Goal: Task Accomplishment & Management: Use online tool/utility

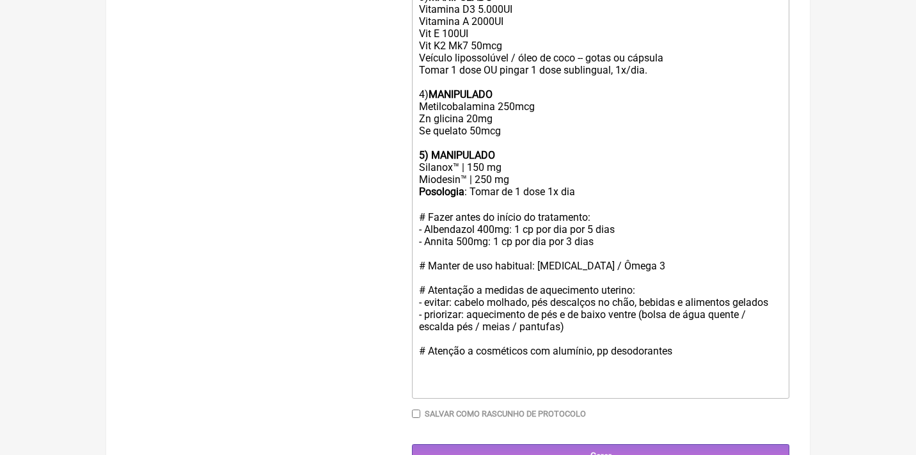
scroll to position [655, 0]
click at [458, 262] on div "Posologia : Tomar de 1 dose 1x dia ㅤ # Fazer antes do início do tratamento: - A…" at bounding box center [600, 290] width 363 height 208
type trix-editor "<lor>Ips Dolo sit 14 amet:<co><ad>Elitsedd eiusmodt / incid utlab <et><do>2) <m…"
click at [595, 445] on input "Gerar" at bounding box center [601, 457] width 378 height 24
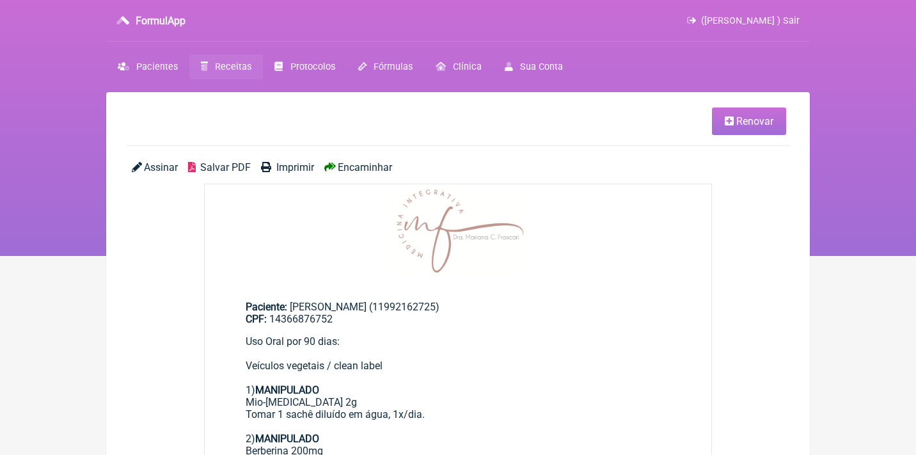
click at [223, 170] on span "Salvar PDF" at bounding box center [225, 167] width 51 height 12
click at [746, 120] on span "Renovar" at bounding box center [755, 121] width 37 height 12
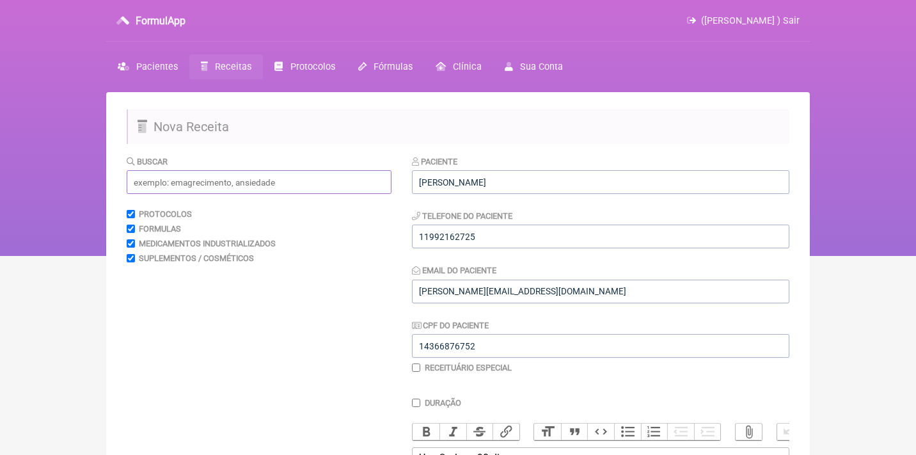
click at [235, 178] on input "text" at bounding box center [259, 182] width 265 height 24
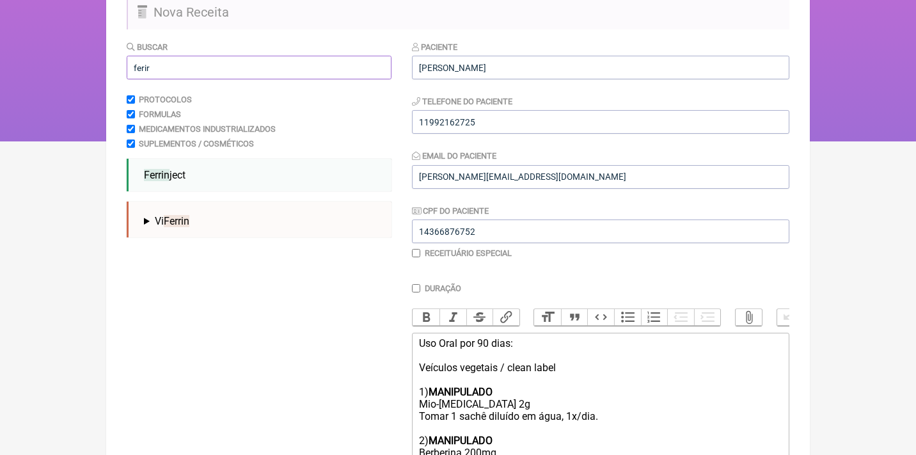
scroll to position [172, 0]
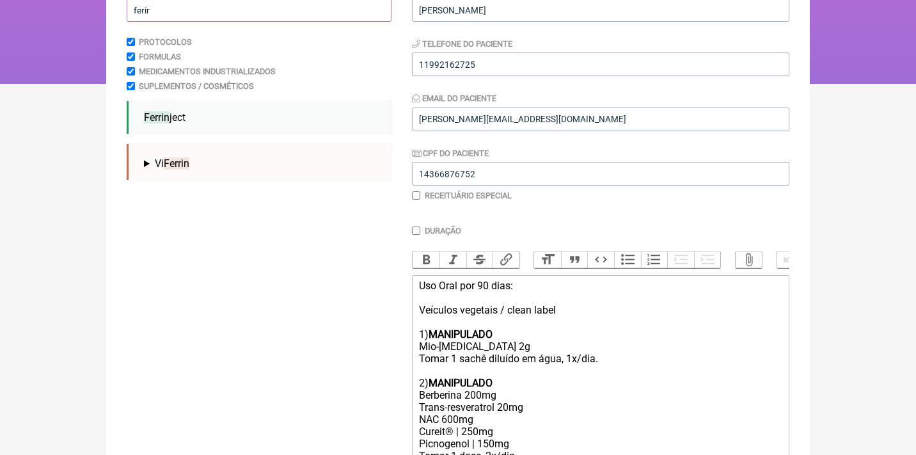
type input "ferir"
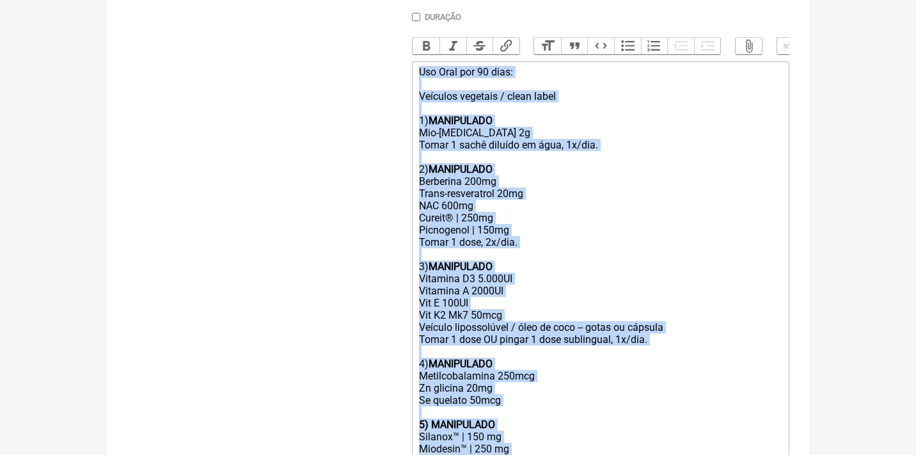
drag, startPoint x: 417, startPoint y: 282, endPoint x: 467, endPoint y: 507, distance: 230.7
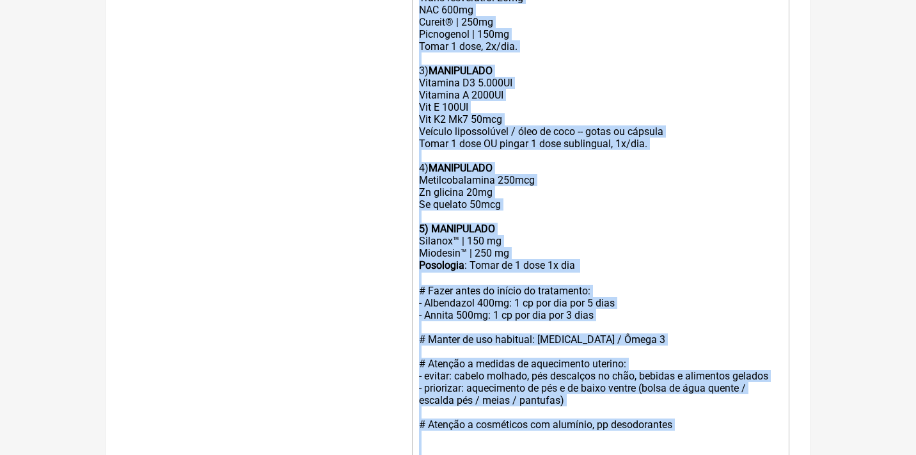
type trix-editor "<div>Uso Oral por 90 dias:<br><br>Veículos vegetais / clean label <br><br>1) <s…"
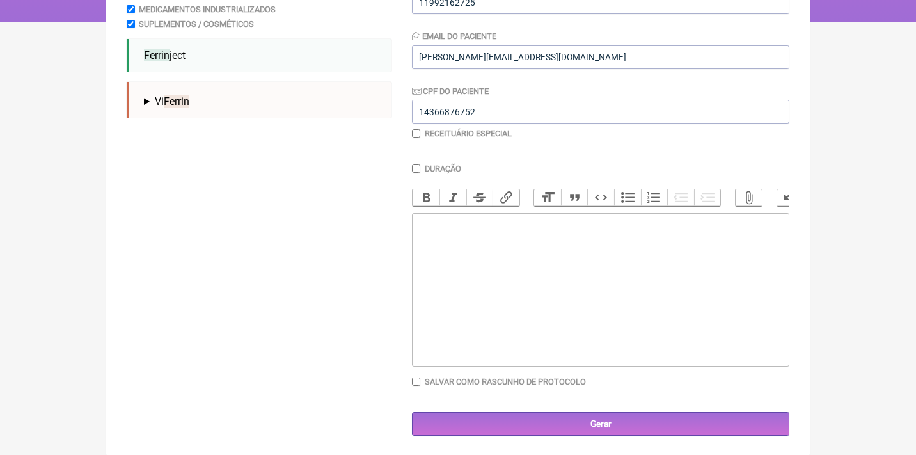
scroll to position [183, 0]
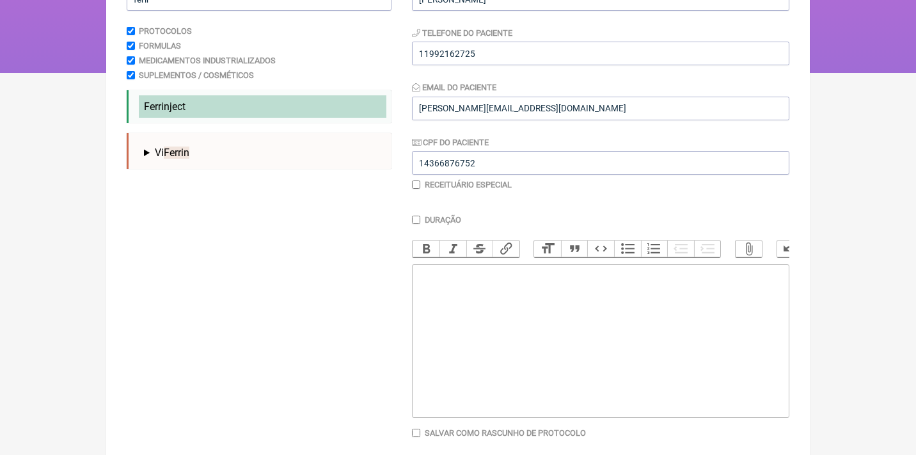
click at [168, 102] on span "Ferrin" at bounding box center [157, 106] width 26 height 12
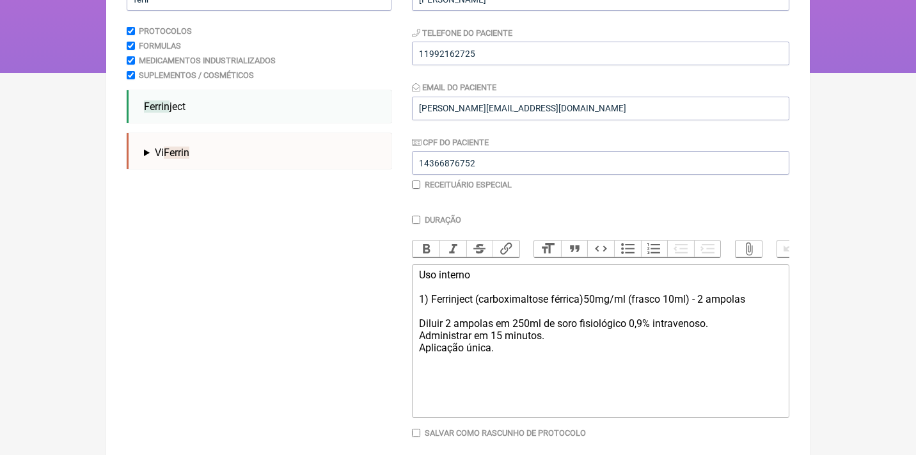
click at [709, 298] on div "Uso interno 1) Ferrinject (carboximaltose férrica)50mg/ml (frasco 10ml) - 2 amp…" at bounding box center [600, 317] width 363 height 97
click at [763, 294] on div "Uso interno 1) Ferrinject (carboximaltose férrica)50mg/ml (frasco 10ml) - 1 amp…" at bounding box center [600, 317] width 363 height 97
click at [452, 318] on div "Uso interno 1) Ferrinject (carboximaltose férrica)50mg/ml (frasco 10ml) - 1 amp…" at bounding box center [600, 317] width 363 height 97
click at [493, 321] on div "Uso interno 1) Ferrinject (carboximaltose férrica)50mg/ml (frasco 10ml) - 1 amp…" at bounding box center [600, 317] width 363 height 97
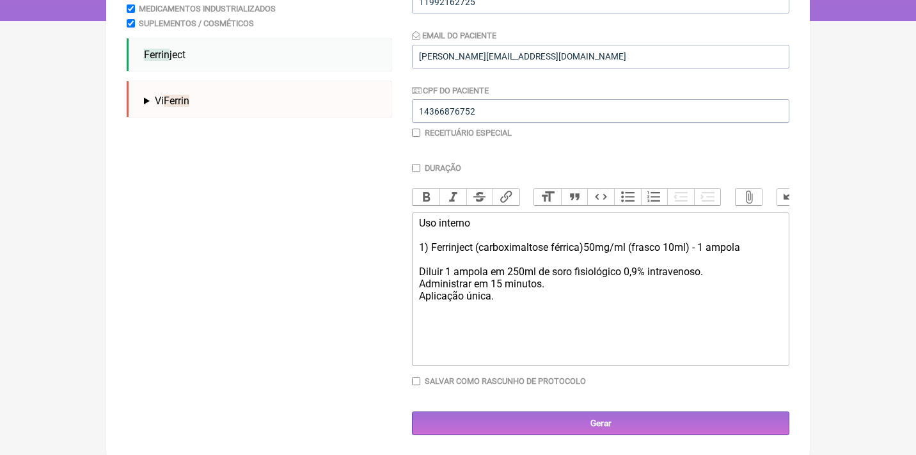
scroll to position [234, 0]
click at [502, 299] on div "Uso interno 1) Ferrinject (carboximaltose férrica)50mg/ml (frasco 10ml) - 1 amp…" at bounding box center [600, 266] width 363 height 97
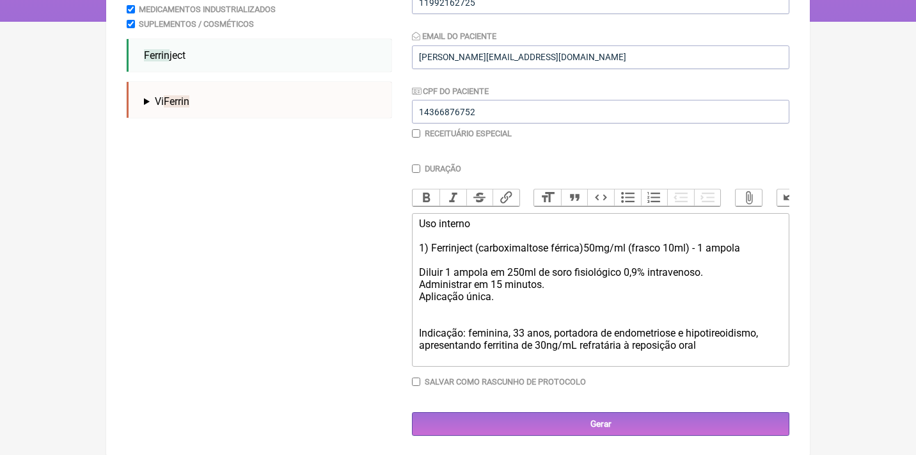
type trix-editor "<div>Uso interno<br><br>1) Ferrinject (carboximaltose férrica)50mg/ml (frasco 1…"
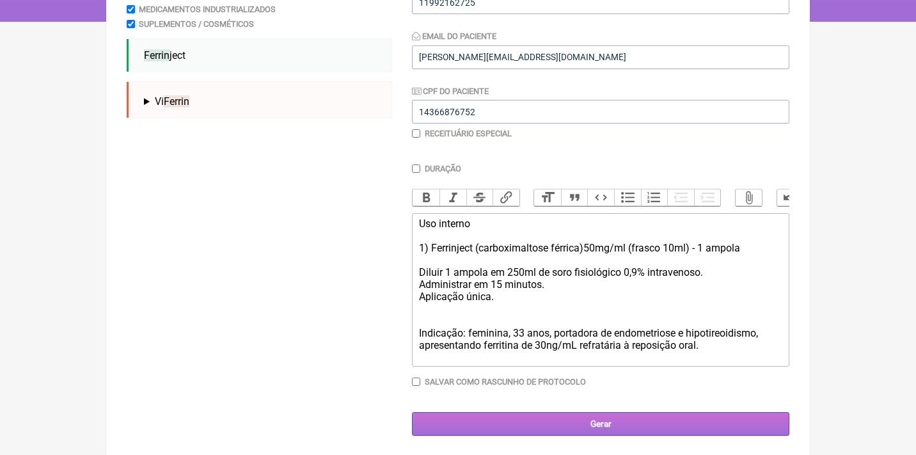
click at [641, 422] on input "Gerar" at bounding box center [601, 424] width 378 height 24
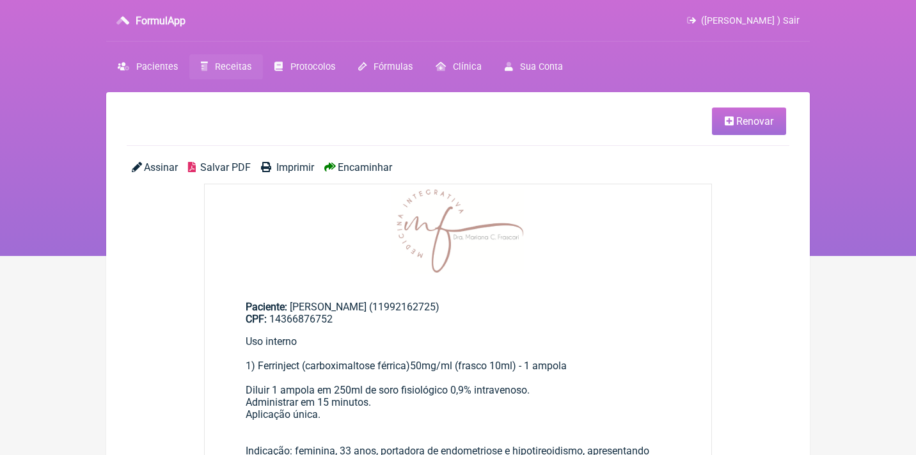
click at [152, 163] on span "Assinar" at bounding box center [161, 167] width 34 height 12
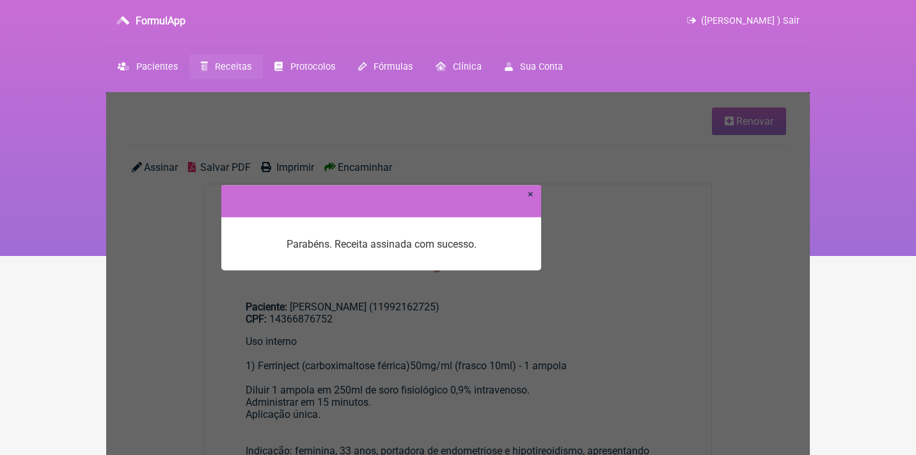
click at [531, 195] on link "×" at bounding box center [531, 193] width 6 height 12
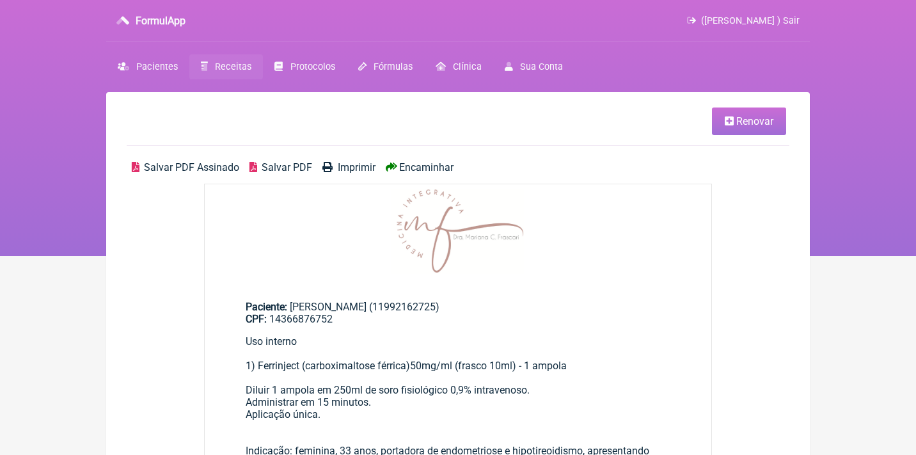
click at [207, 164] on span "Salvar PDF Assinado" at bounding box center [191, 167] width 95 height 12
click at [239, 63] on span "Receitas" at bounding box center [233, 66] width 36 height 11
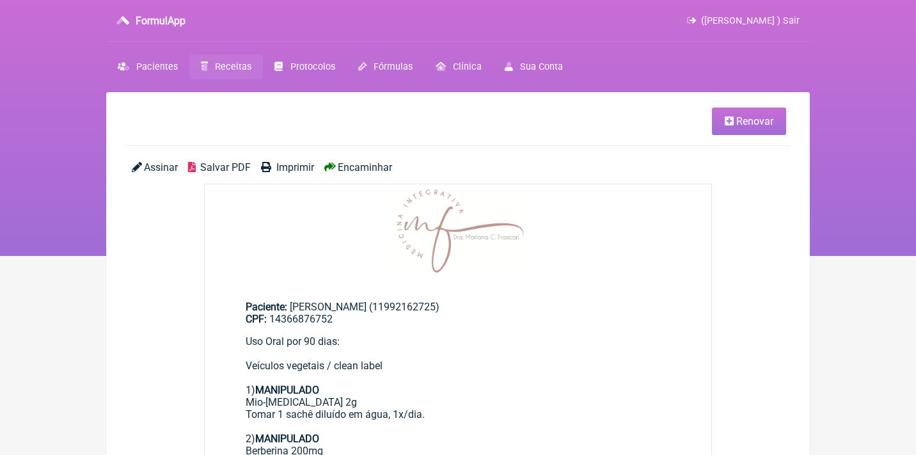
click at [752, 129] on link "Renovar" at bounding box center [749, 122] width 74 height 28
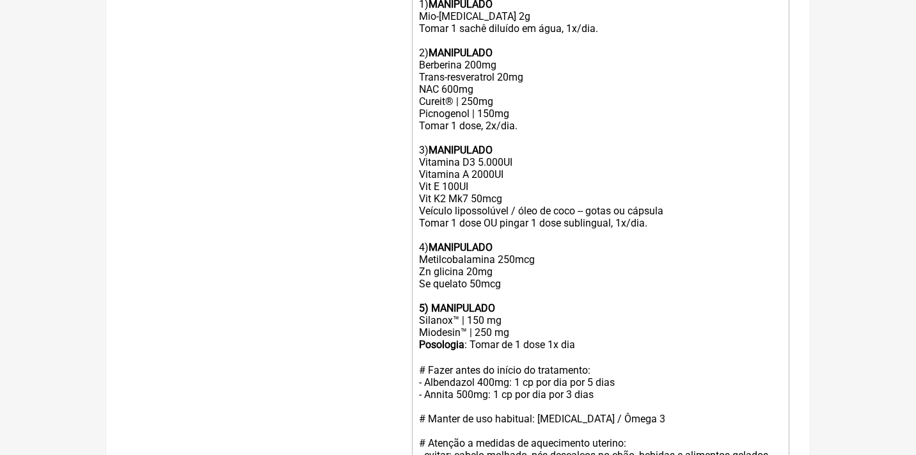
scroll to position [503, 0]
click at [603, 338] on div "Posologia : Tomar de 1 dose 1x dia ㅤ # Fazer antes do início do tratamento: - A…" at bounding box center [600, 442] width 363 height 208
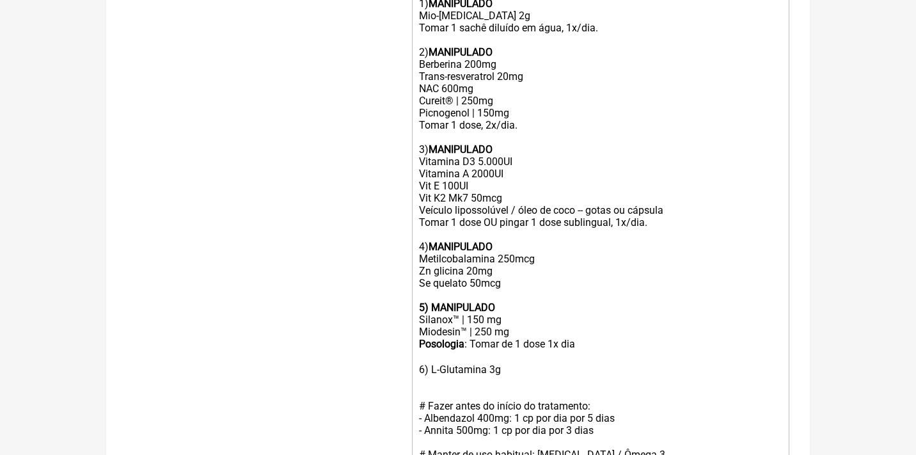
click at [433, 359] on div "Posologia : Tomar de 1 dose 1x dia ㅤ 6) L-Glutamina 3g # Fazer antes do início …" at bounding box center [600, 460] width 363 height 244
type trix-editor "<div>Uso Oral por 90 dias:<br><br>Veículos vegetais / clean label <br><br>1) <s…"
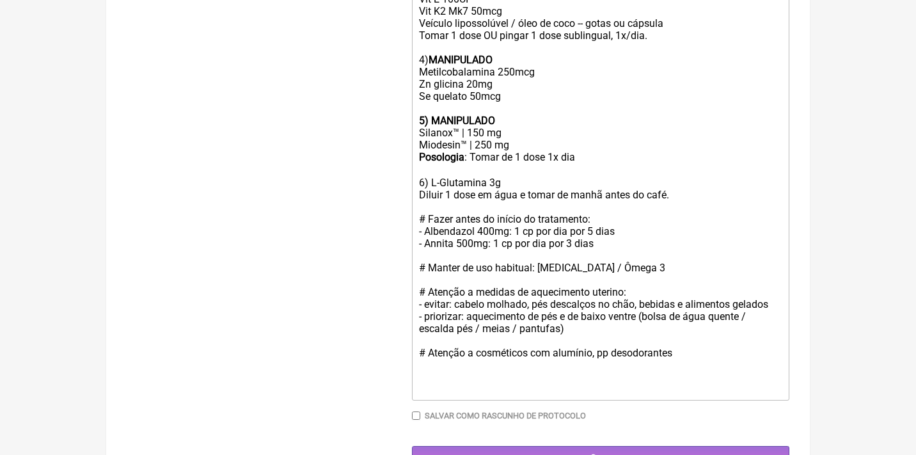
scroll to position [689, 0]
click at [543, 447] on input "Gerar" at bounding box center [601, 459] width 378 height 24
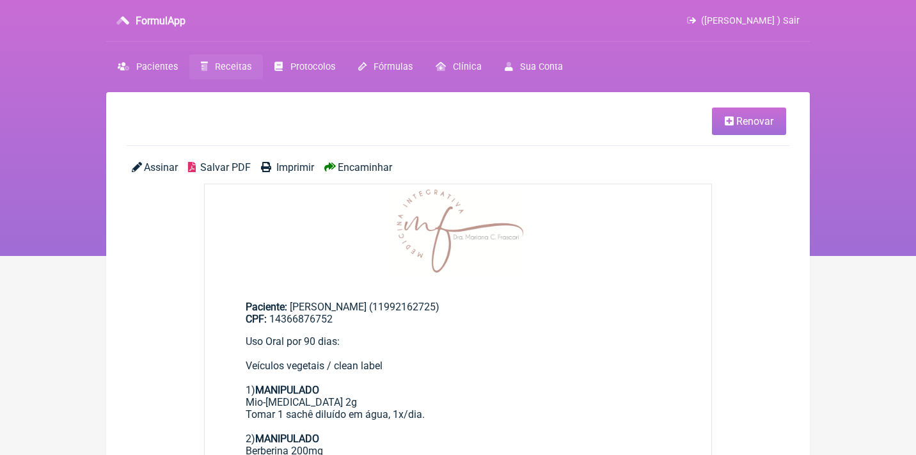
click at [235, 163] on span "Salvar PDF" at bounding box center [225, 167] width 51 height 12
click at [226, 71] on span "Receitas" at bounding box center [233, 66] width 36 height 11
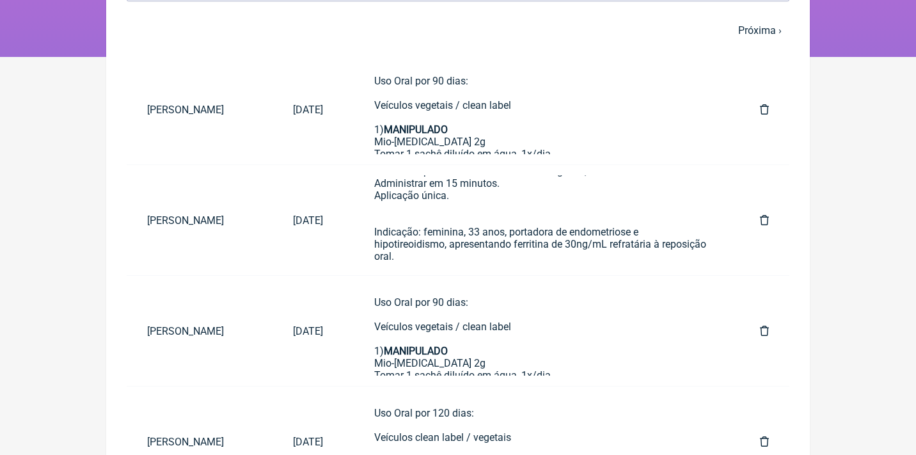
scroll to position [193, 0]
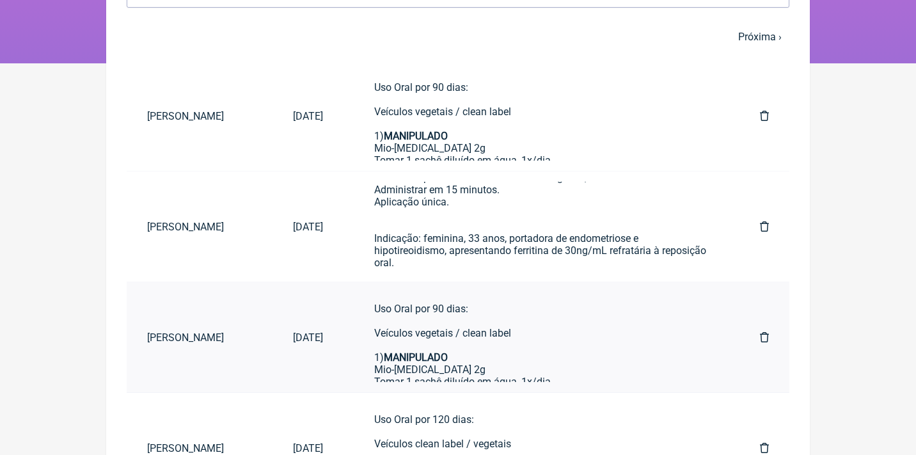
click at [761, 337] on icon at bounding box center [764, 337] width 9 height 10
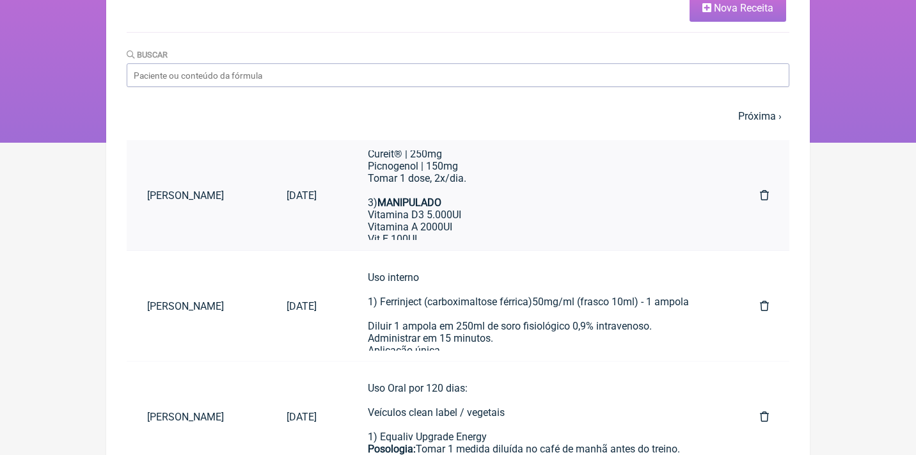
scroll to position [157, 0]
click at [554, 222] on div "Uso Oral por 90 dias: Veículos vegetais / clean label 1) MANIPULADO Mio-inosito…" at bounding box center [538, 186] width 341 height 365
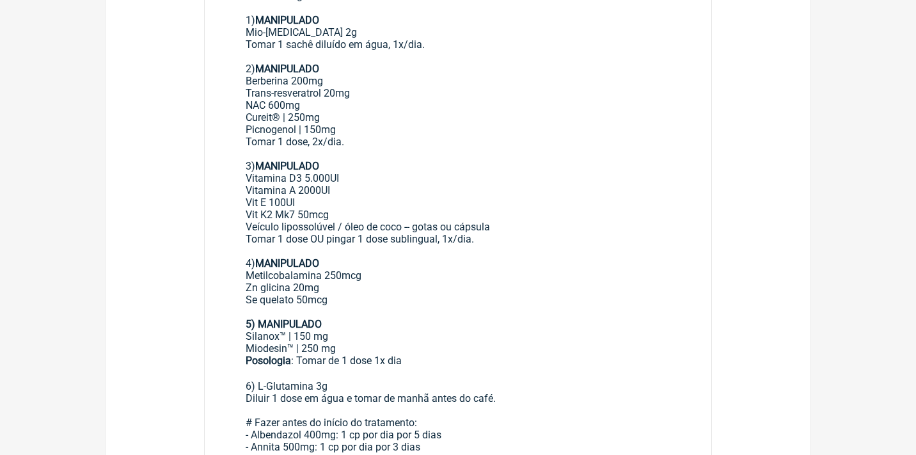
scroll to position [372, 0]
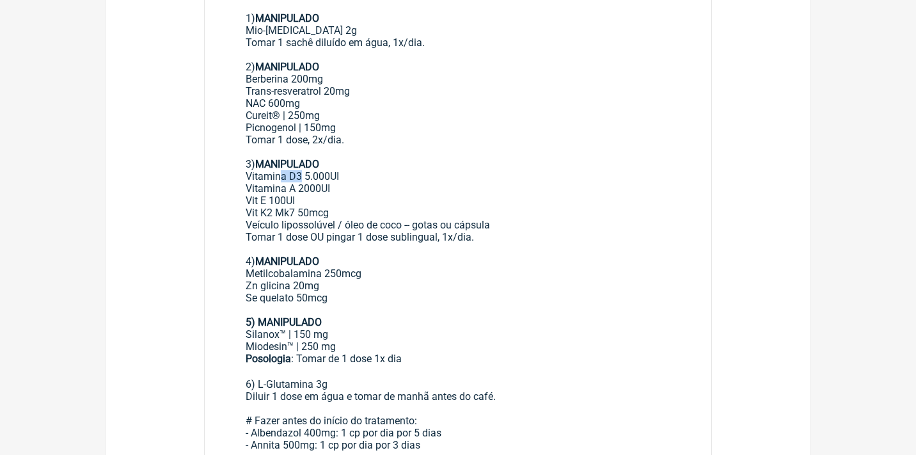
drag, startPoint x: 302, startPoint y: 159, endPoint x: 282, endPoint y: 161, distance: 20.6
click at [282, 161] on div "Uso Oral por 90 dias: Veículos vegetais / clean label 1) MANIPULADO Mio-inosito…" at bounding box center [458, 146] width 425 height 365
drag, startPoint x: 291, startPoint y: 161, endPoint x: 313, endPoint y: 205, distance: 48.9
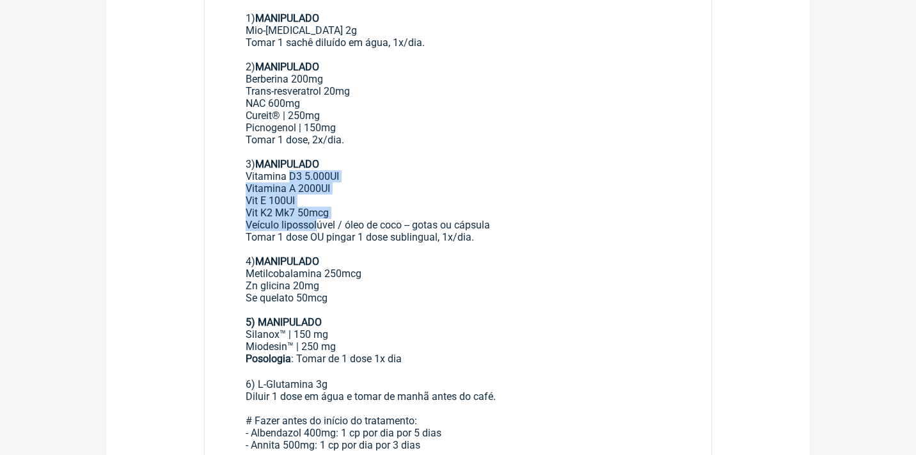
click at [318, 205] on div "Uso Oral por 90 dias: Veículos vegetais / clean label 1) MANIPULADO Mio-[MEDICA…" at bounding box center [458, 146] width 425 height 365
click at [355, 198] on div "Uso Oral por 90 dias: Veículos vegetais / clean label 1) MANIPULADO Mio-[MEDICA…" at bounding box center [458, 146] width 425 height 365
drag, startPoint x: 353, startPoint y: 211, endPoint x: 214, endPoint y: 135, distance: 158.9
click at [219, 140] on main "Paciente: Giovanna Fiorini (11992162725) CPF: 14366876752 Uso Oral por 90 dias:…" at bounding box center [458, 263] width 507 height 711
click at [400, 167] on div "Uso Oral por 90 dias: Veículos vegetais / clean label 1) MANIPULADO Mio-[MEDICA…" at bounding box center [458, 146] width 425 height 365
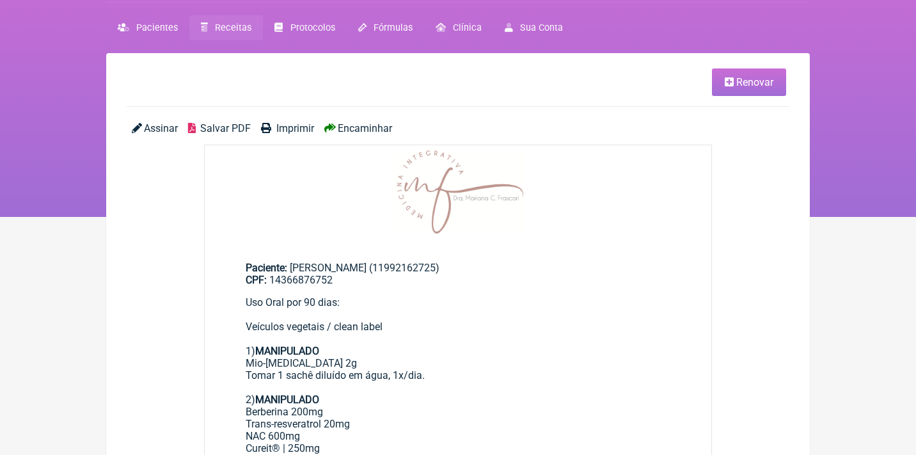
scroll to position [36, 0]
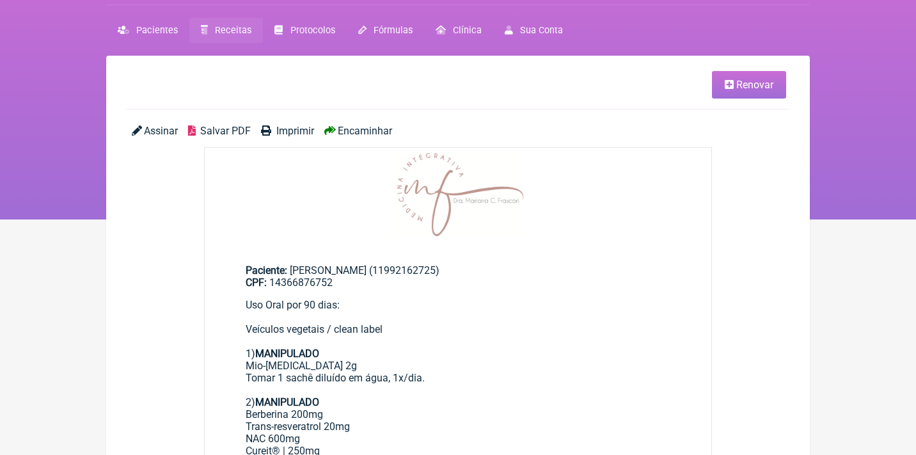
click at [731, 76] on link "Renovar" at bounding box center [749, 85] width 74 height 28
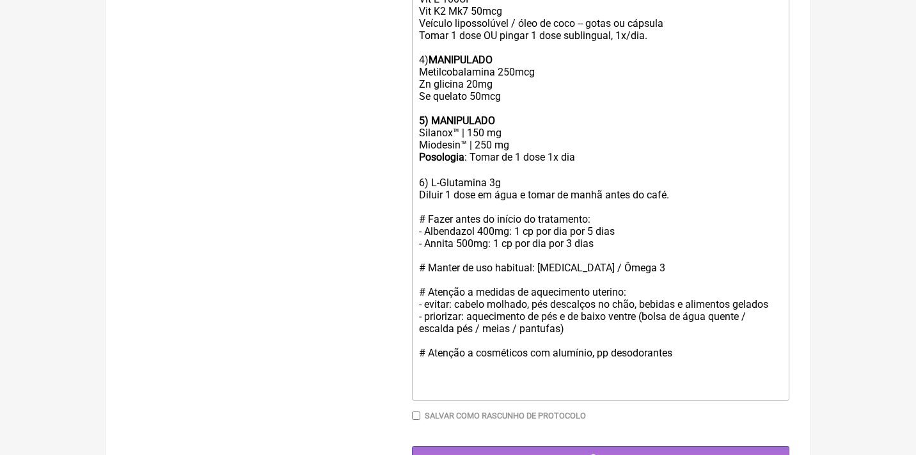
scroll to position [689, 0]
click at [697, 321] on div "Posologia : Tomar de 1 dose 1x dia ㅤ 6) L-Glutamina 3g Diluir 1 dose em água e …" at bounding box center [600, 274] width 363 height 244
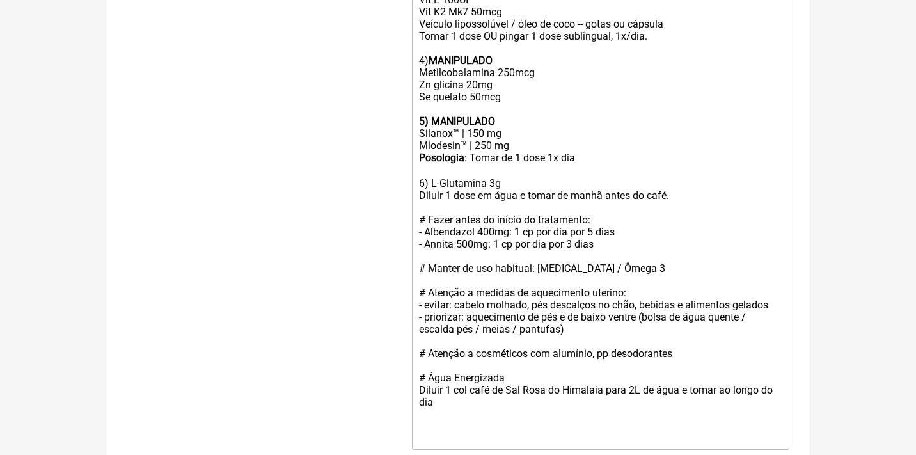
click at [554, 217] on div "Posologia : Tomar de 1 dose 1x dia ㅤ 6) L-Glutamina 3g Diluir 1 dose em água e …" at bounding box center [600, 298] width 363 height 293
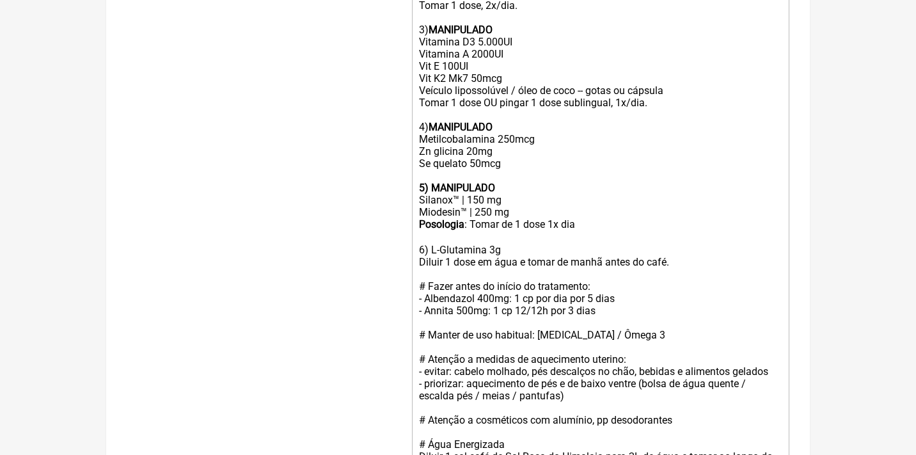
scroll to position [589, 0]
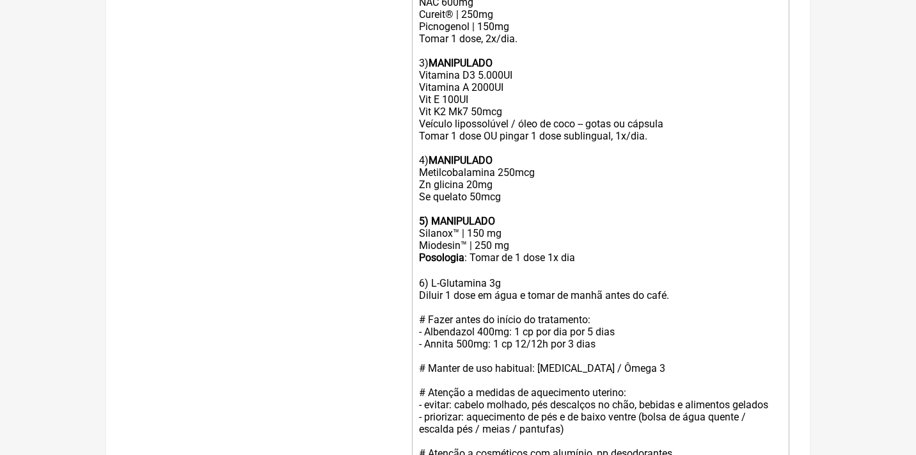
click at [538, 178] on div "Uso Oral por 90 dias: Veículos vegetais / clean label 1) MANIPULADO Mio-[MEDICA…" at bounding box center [600, 44] width 363 height 365
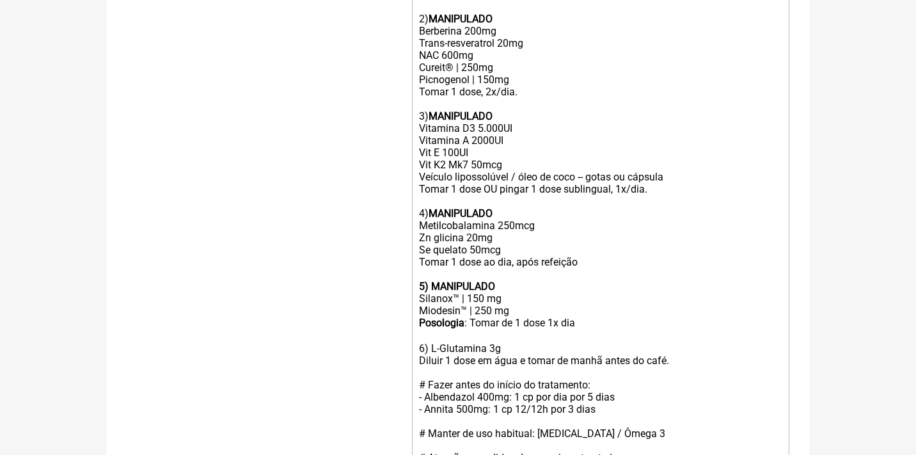
scroll to position [538, 0]
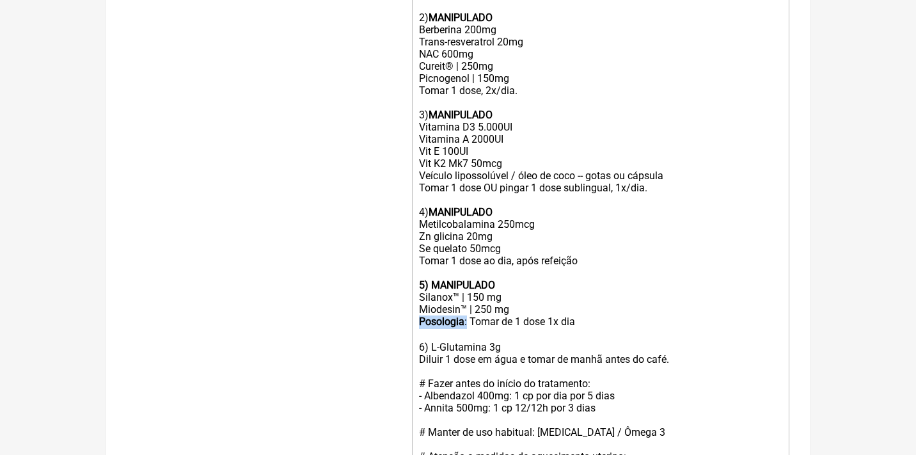
drag, startPoint x: 472, startPoint y: 302, endPoint x: 405, endPoint y: 297, distance: 66.7
click at [410, 301] on form "Buscar Protocolos Formulas Medicamentos Industrializados Suplementos / Cosmétic…" at bounding box center [458, 149] width 663 height 1065
click at [513, 233] on div "Uso Oral por 90 dias: Veículos vegetais / clean label 1) MANIPULADO Mio-inosito…" at bounding box center [600, 102] width 363 height 377
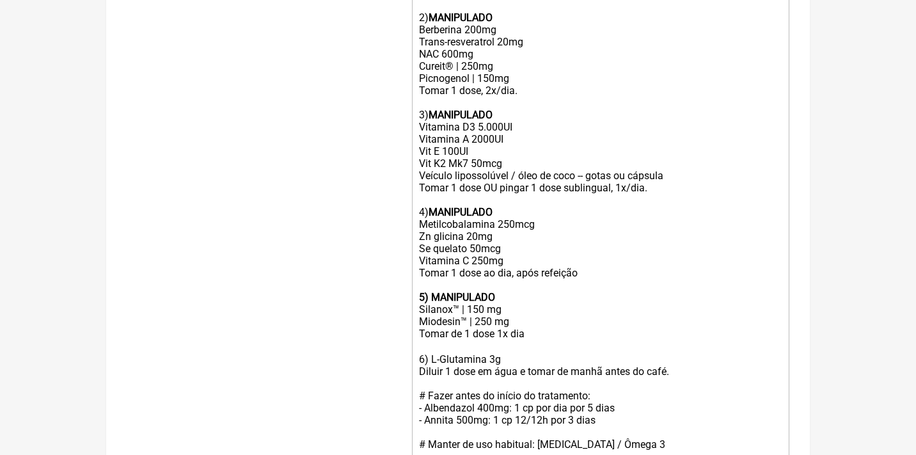
type trix-editor "<div>Uso Oral por 90 dias:<br><br>Veículos vegetais / clean label <br><br>1) <s…"
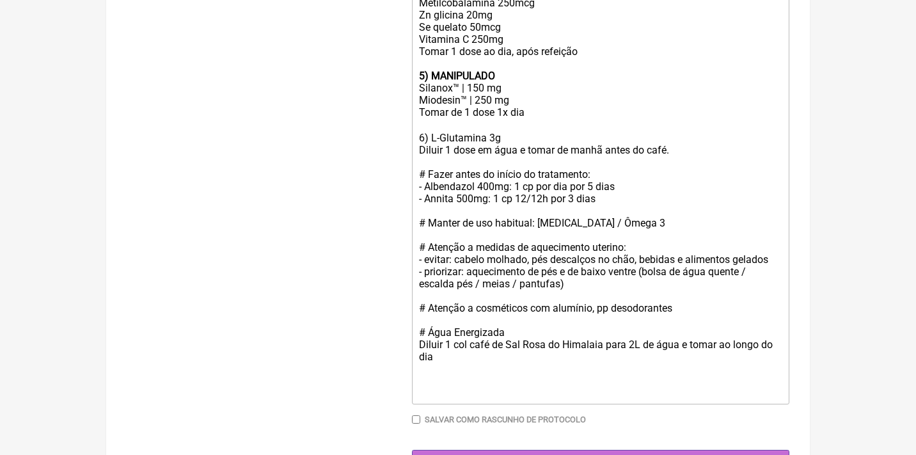
scroll to position [758, 0]
click at [579, 451] on input "Gerar" at bounding box center [601, 463] width 378 height 24
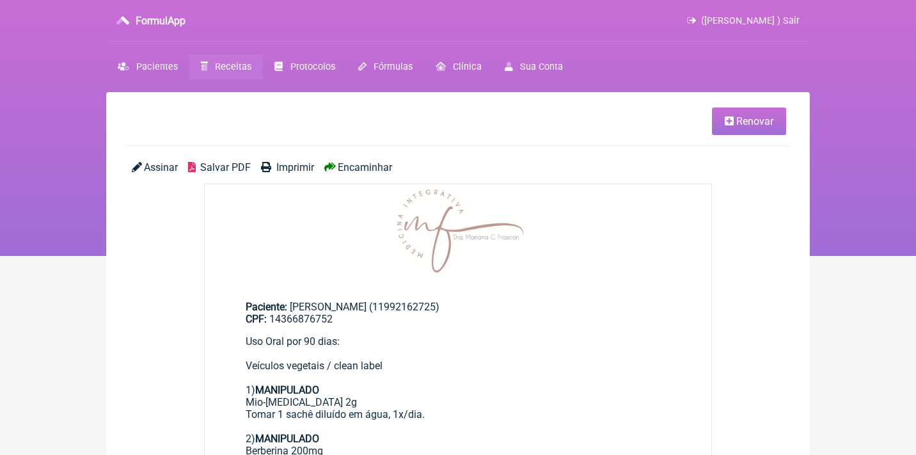
click at [228, 166] on span "Salvar PDF" at bounding box center [225, 167] width 51 height 12
click at [235, 62] on span "Receitas" at bounding box center [233, 66] width 36 height 11
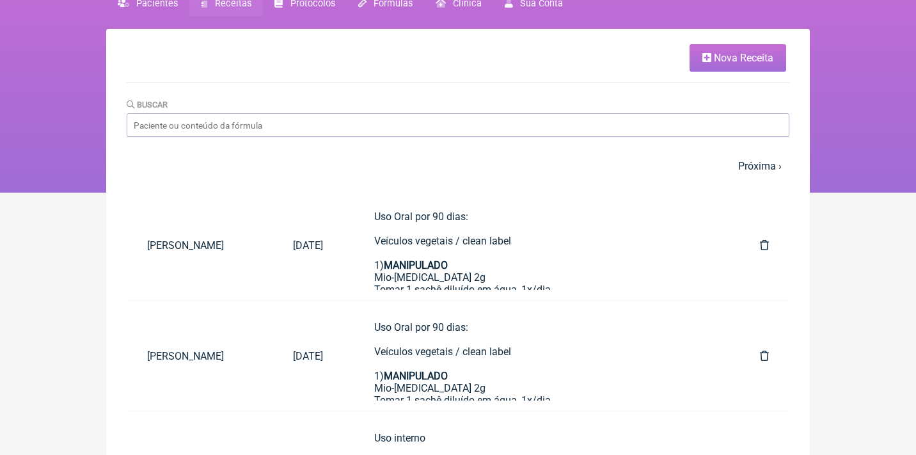
scroll to position [109, 0]
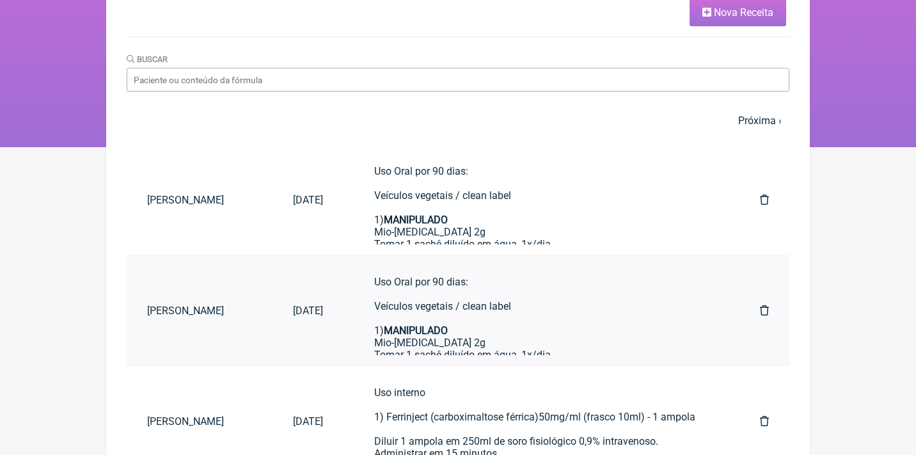
click at [763, 306] on icon at bounding box center [764, 310] width 9 height 10
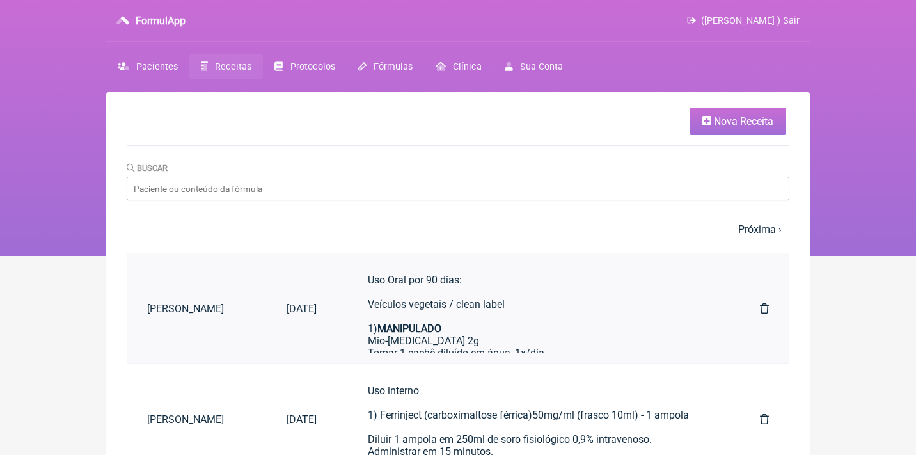
click at [442, 324] on strong "MANIPULADO" at bounding box center [410, 329] width 64 height 12
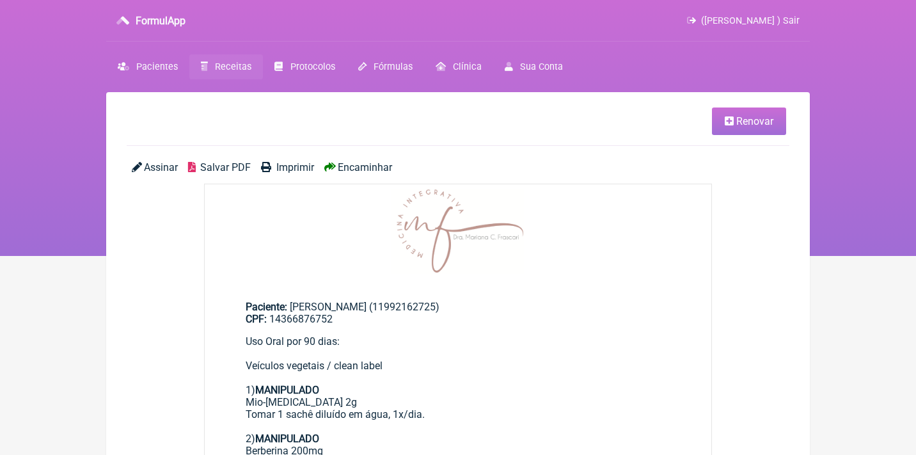
click at [751, 118] on span "Renovar" at bounding box center [755, 121] width 37 height 12
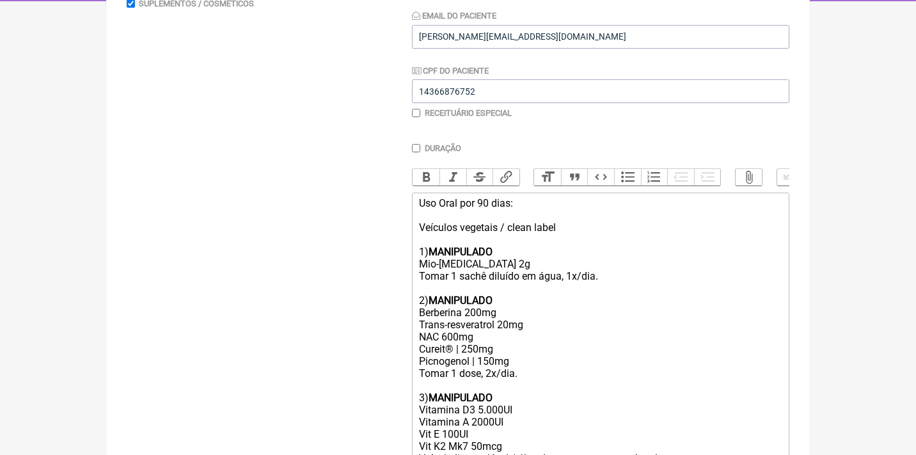
scroll to position [261, 0]
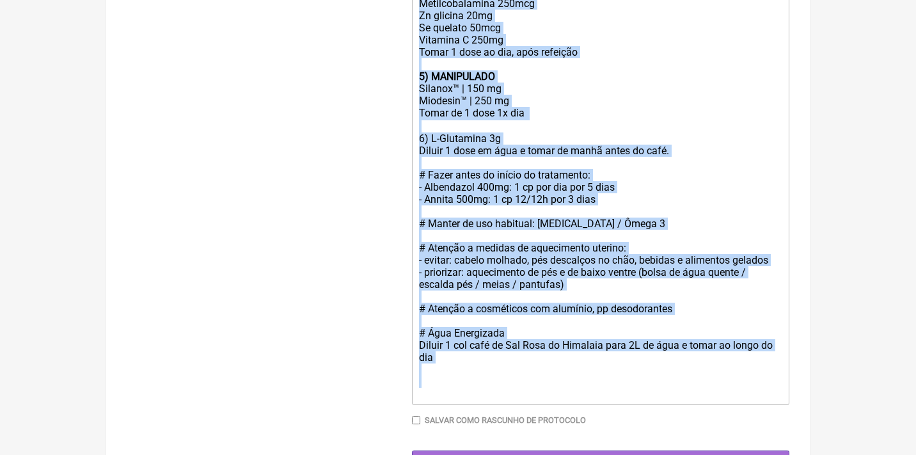
drag, startPoint x: 420, startPoint y: 195, endPoint x: 455, endPoint y: 507, distance: 314.9
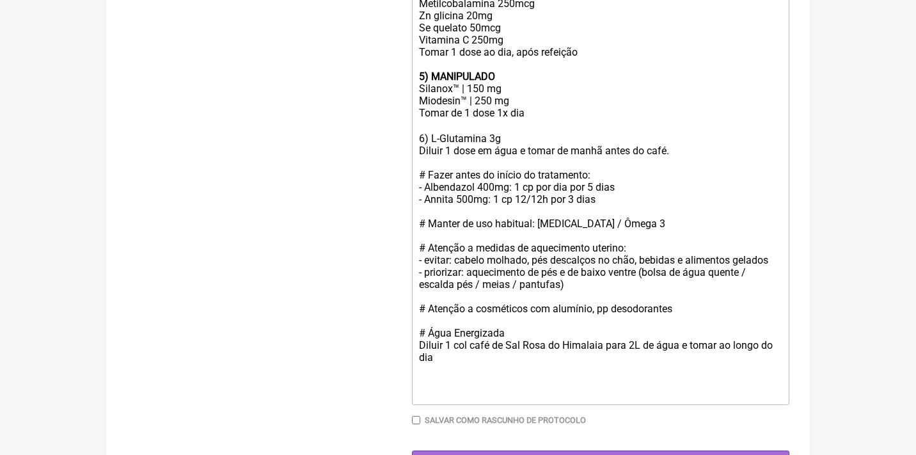
scroll to position [228, 0]
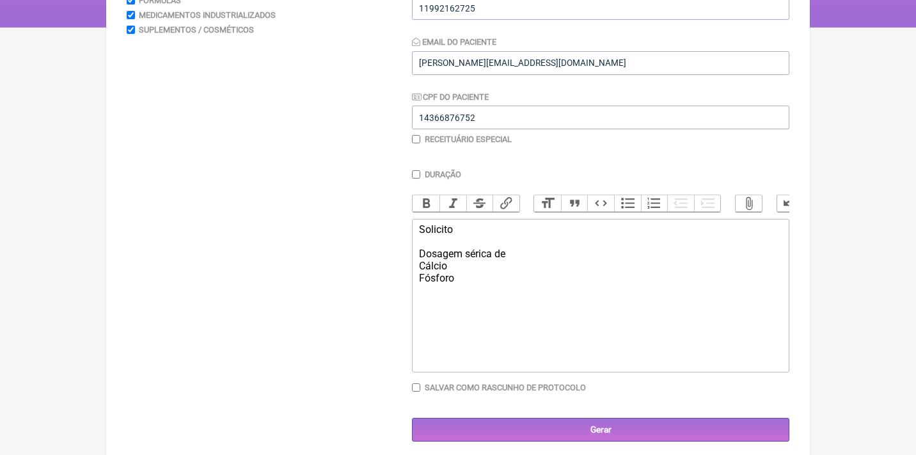
click at [486, 254] on div "Solicito Dosagem sérica de Cálcio Fósforo" at bounding box center [600, 253] width 363 height 61
click at [474, 257] on div "Solicito Dosagem sérica de Cálcio Fósforo" at bounding box center [600, 253] width 363 height 61
type trix-editor "<div>Solicito<br><br>Dosagem sérica de&nbsp;<br>Cálcio total<br>Cálcio ionico<b…"
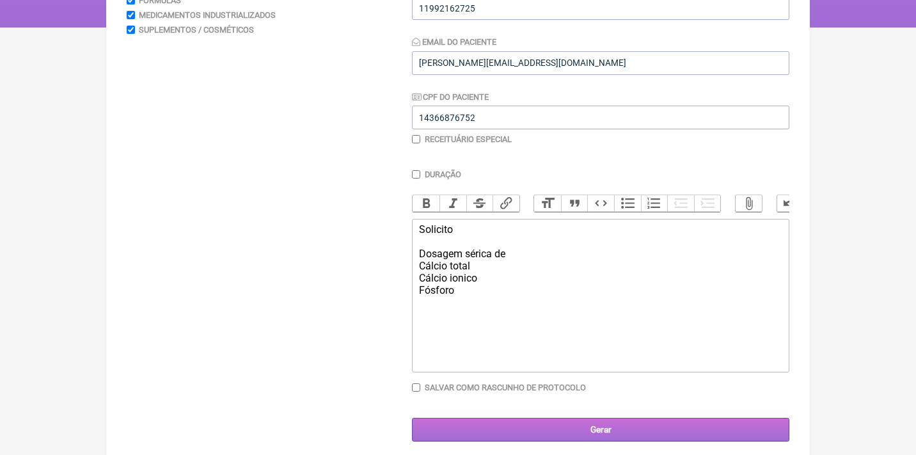
click at [567, 430] on input "Gerar" at bounding box center [601, 430] width 378 height 24
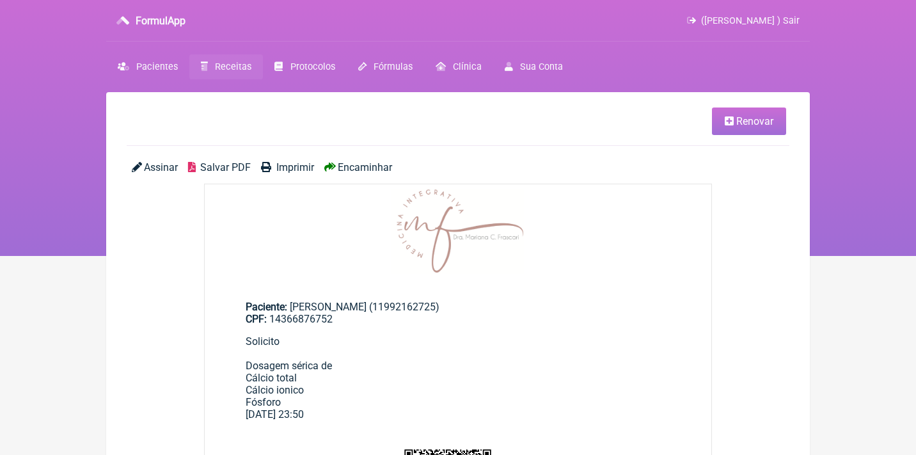
click at [164, 161] on span "Assinar" at bounding box center [161, 167] width 34 height 12
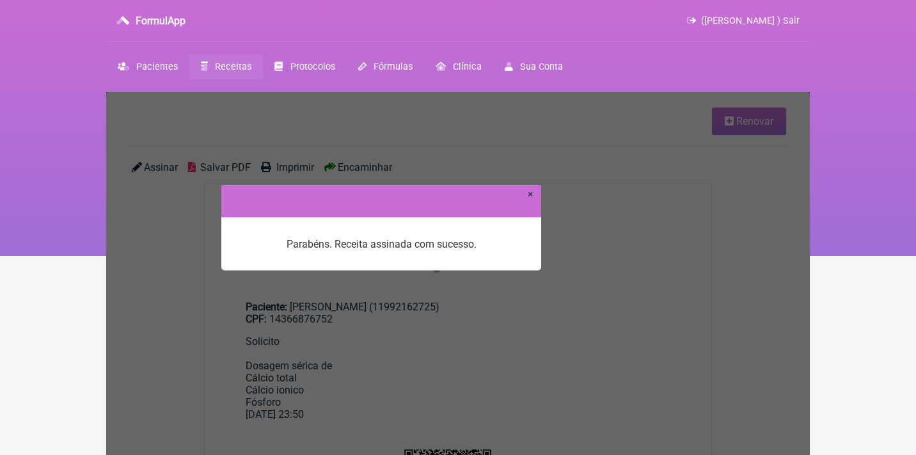
click at [534, 194] on div at bounding box center [381, 201] width 320 height 32
click at [529, 196] on link "×" at bounding box center [531, 193] width 6 height 12
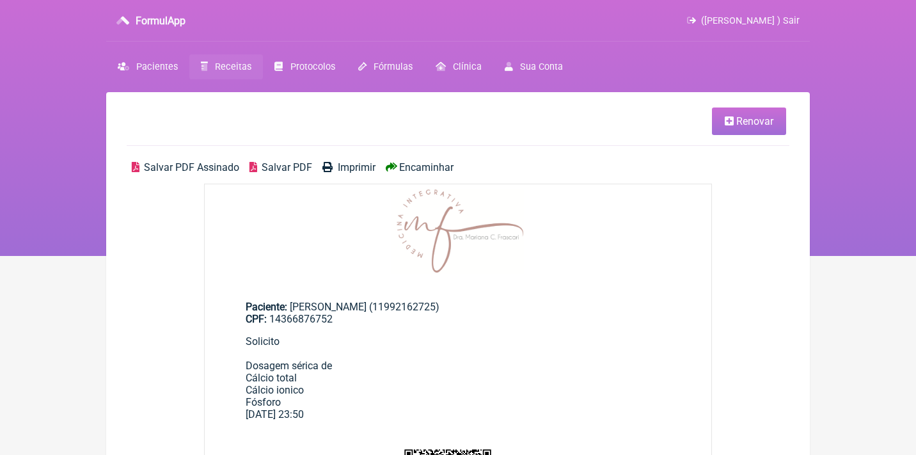
click at [185, 167] on span "Salvar PDF Assinado" at bounding box center [191, 167] width 95 height 12
